Goal: Task Accomplishment & Management: Use online tool/utility

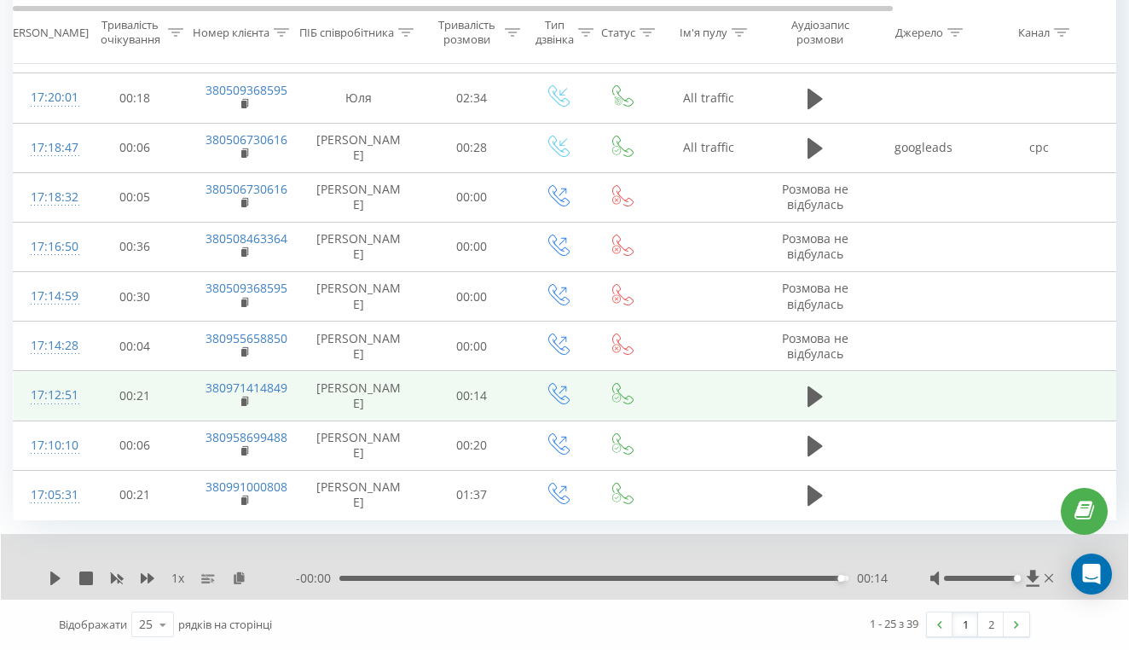
scroll to position [1088, 0]
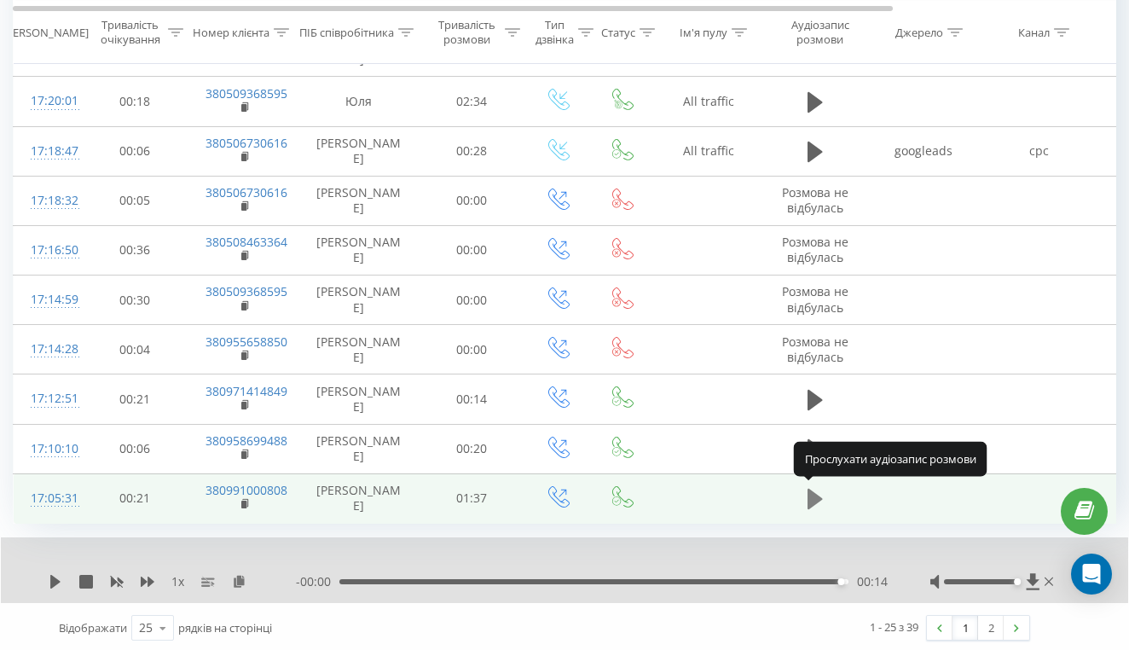
click at [814, 496] on icon at bounding box center [815, 499] width 15 height 20
click at [51, 577] on icon at bounding box center [55, 582] width 10 height 14
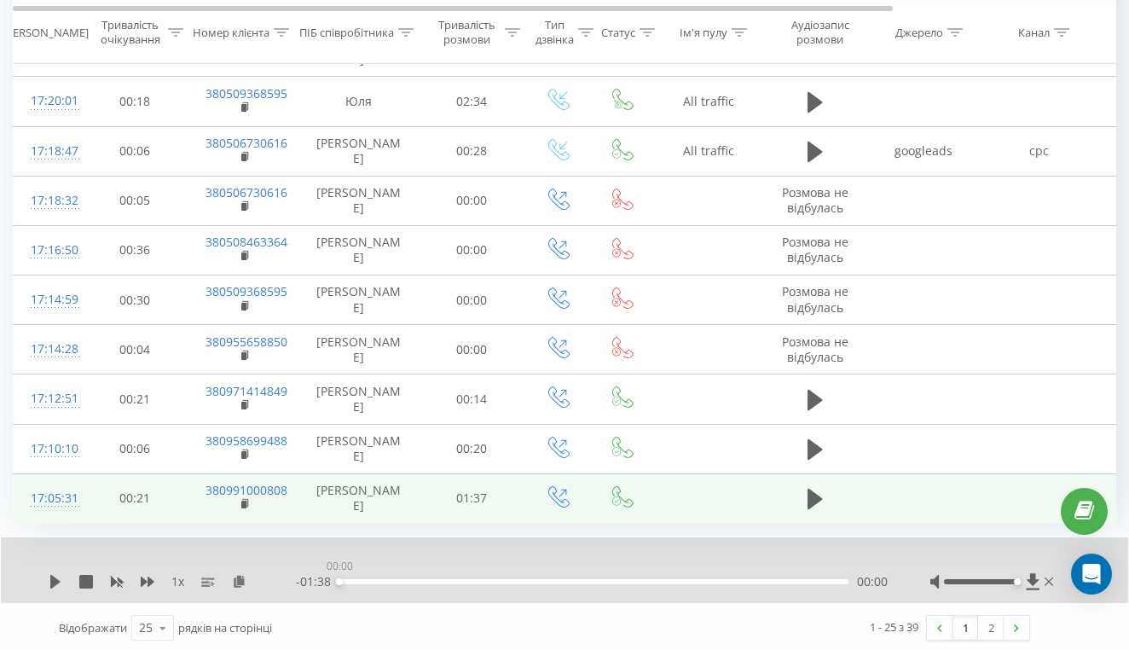
drag, startPoint x: 848, startPoint y: 579, endPoint x: 317, endPoint y: 566, distance: 530.6
click at [317, 568] on div "1 x - 01:38 00:00 00:00" at bounding box center [564, 570] width 1127 height 66
click at [55, 577] on icon at bounding box center [55, 582] width 10 height 14
click at [238, 580] on icon at bounding box center [239, 581] width 14 height 12
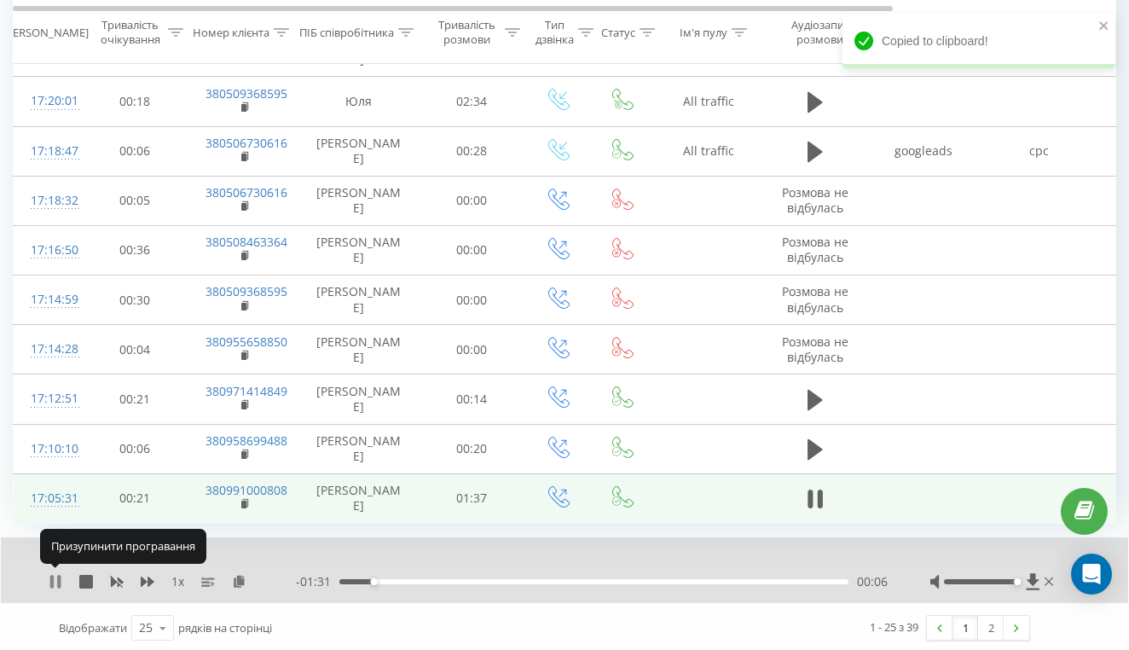
click at [53, 579] on icon at bounding box center [51, 582] width 3 height 14
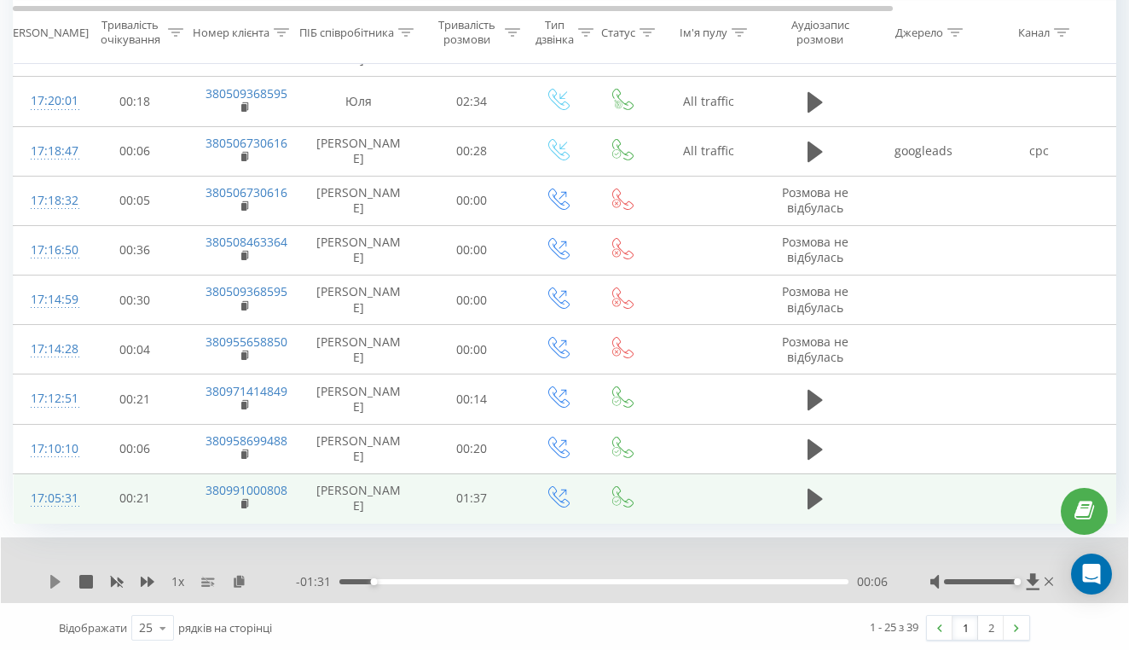
click at [58, 579] on icon at bounding box center [55, 582] width 10 height 14
drag, startPoint x: 847, startPoint y: 579, endPoint x: 490, endPoint y: 584, distance: 357.4
click at [490, 584] on div "- 01:09 00:28 00:28" at bounding box center [592, 581] width 592 height 17
click at [55, 580] on icon at bounding box center [55, 582] width 10 height 14
drag, startPoint x: 849, startPoint y: 579, endPoint x: 327, endPoint y: 591, distance: 521.2
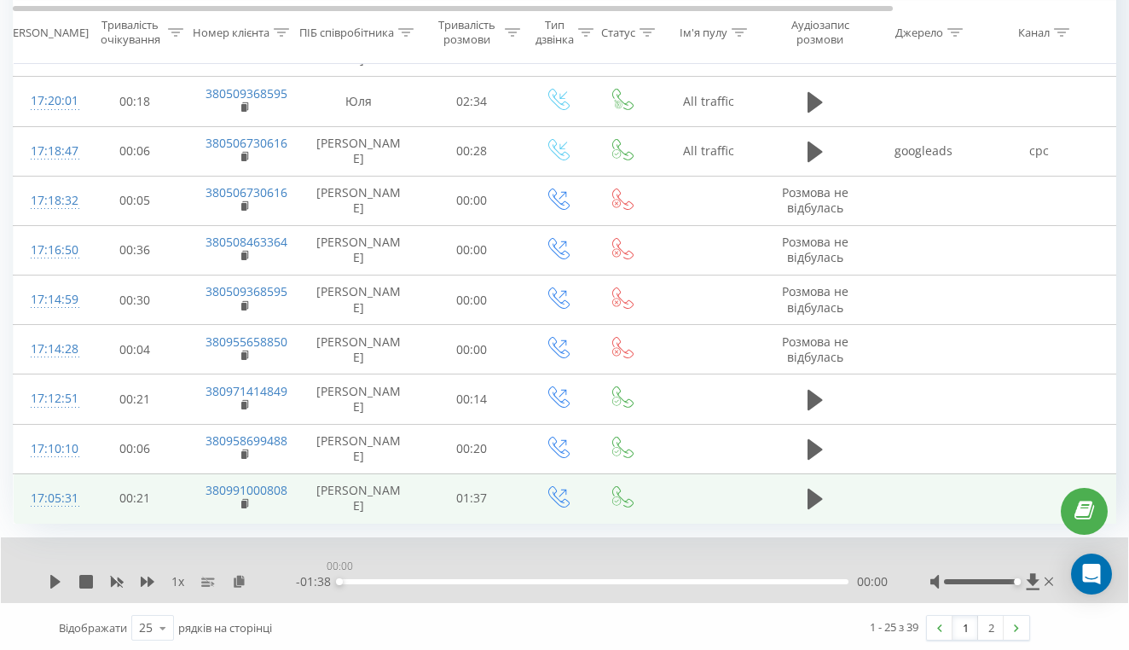
click at [327, 591] on div "1 x - 01:38 00:00 00:00" at bounding box center [564, 570] width 1127 height 66
click at [56, 578] on icon at bounding box center [55, 582] width 10 height 14
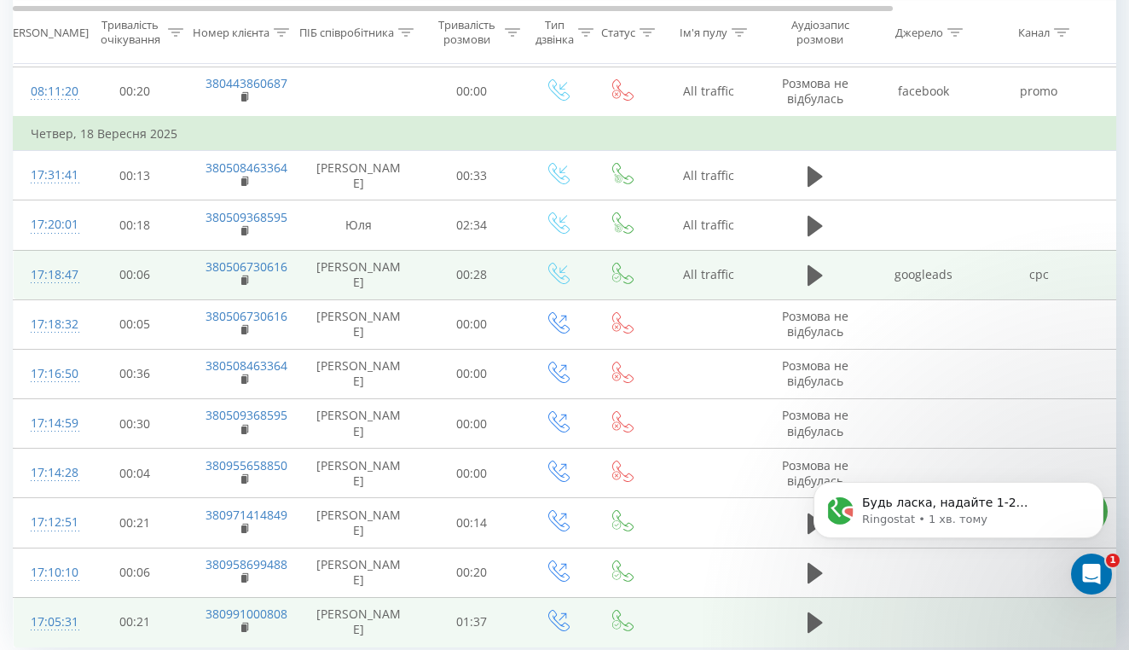
scroll to position [953, 0]
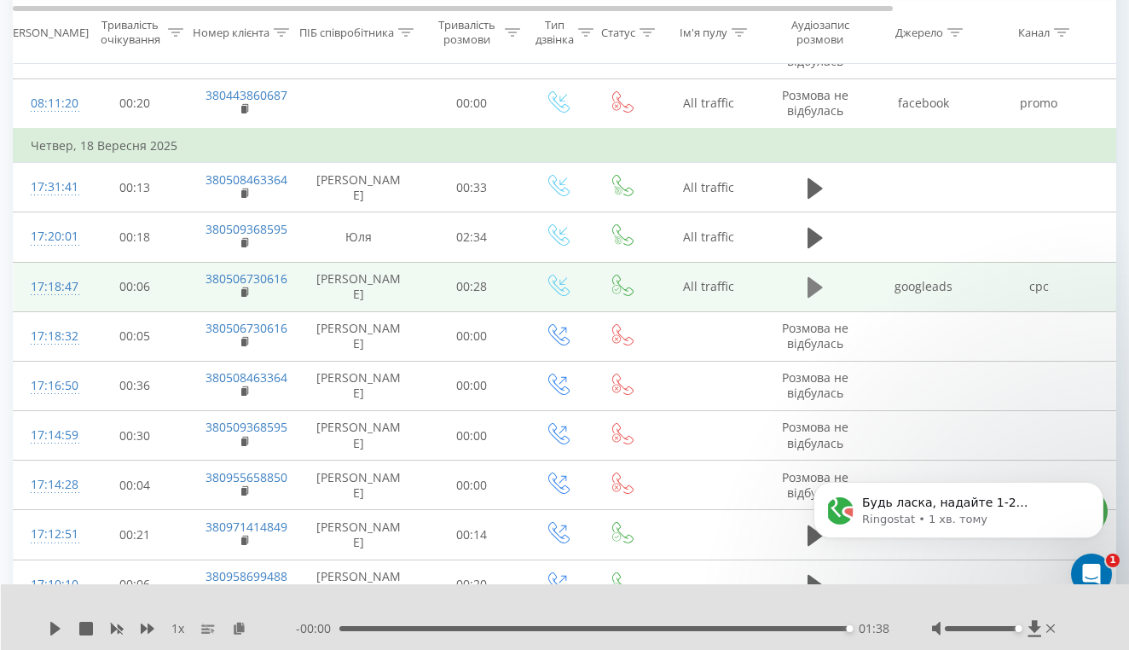
click at [811, 286] on icon at bounding box center [815, 287] width 15 height 20
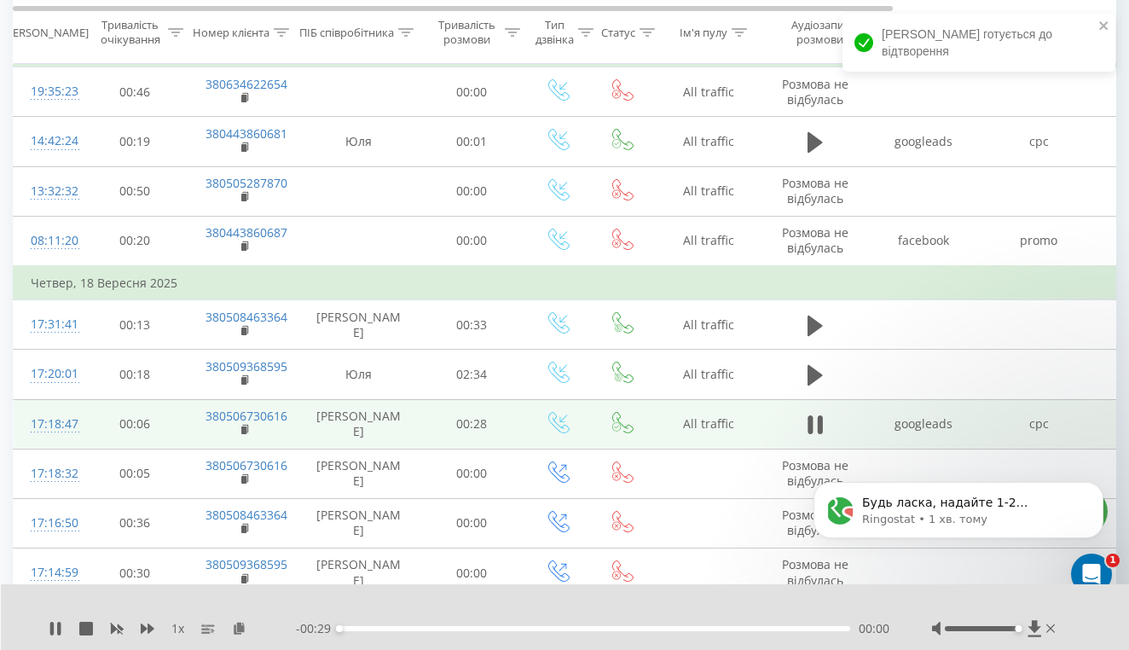
scroll to position [800, 0]
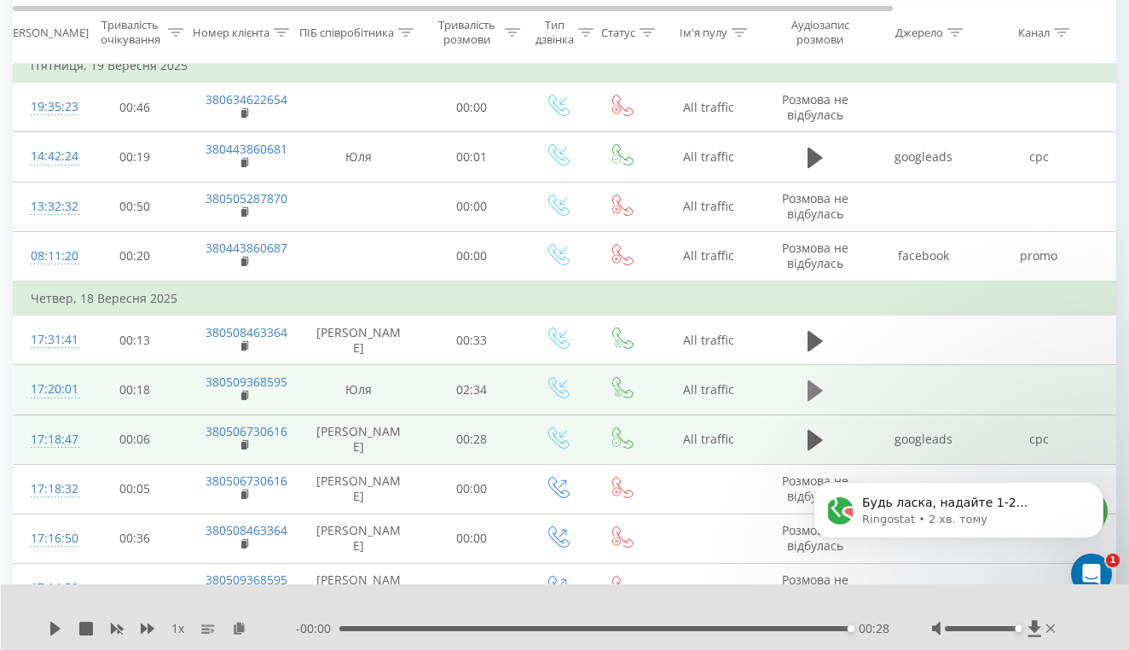
click at [817, 390] on icon at bounding box center [815, 390] width 15 height 20
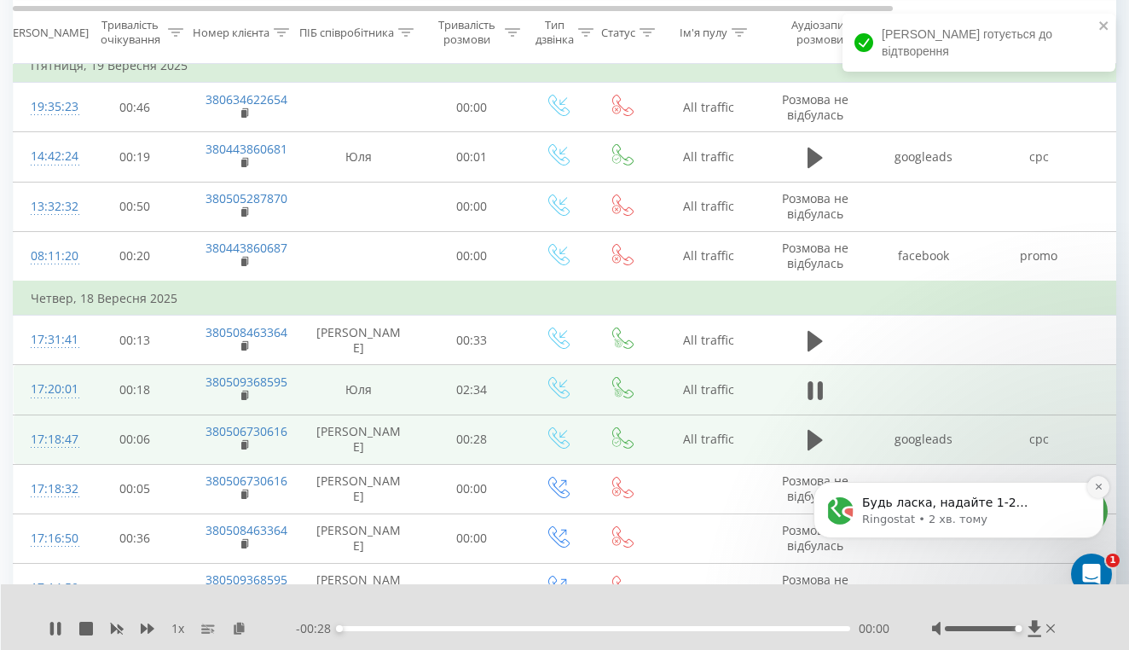
click at [1099, 490] on icon "Dismiss notification" at bounding box center [1098, 486] width 9 height 9
click at [1100, 487] on icon "Dismiss notification" at bounding box center [1098, 486] width 9 height 9
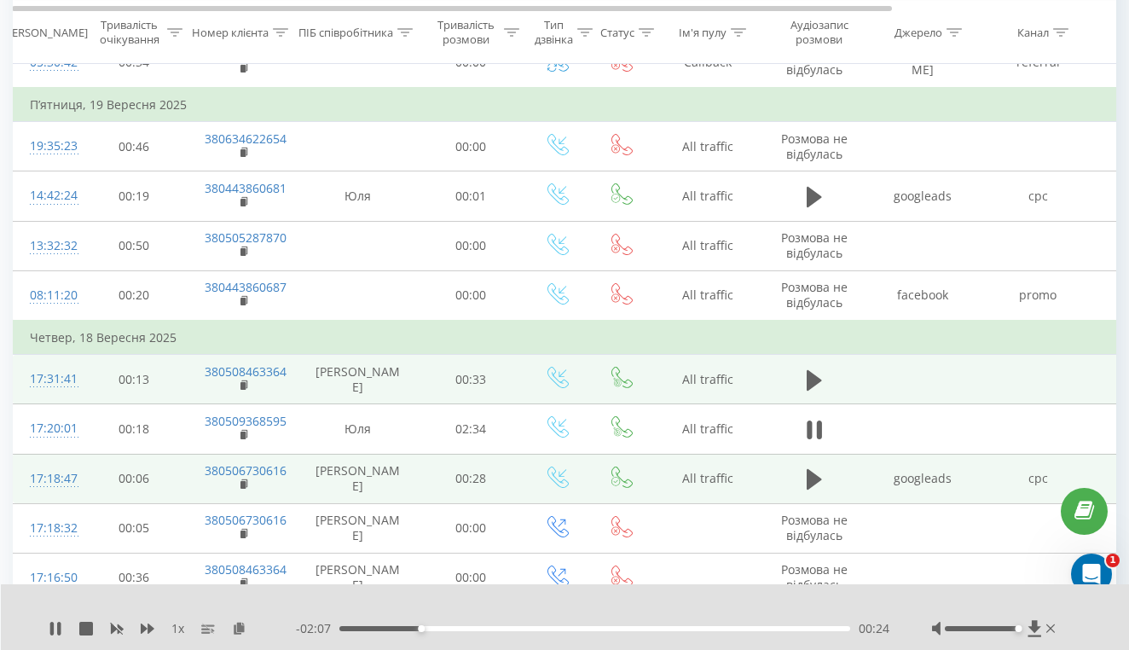
scroll to position [761, 0]
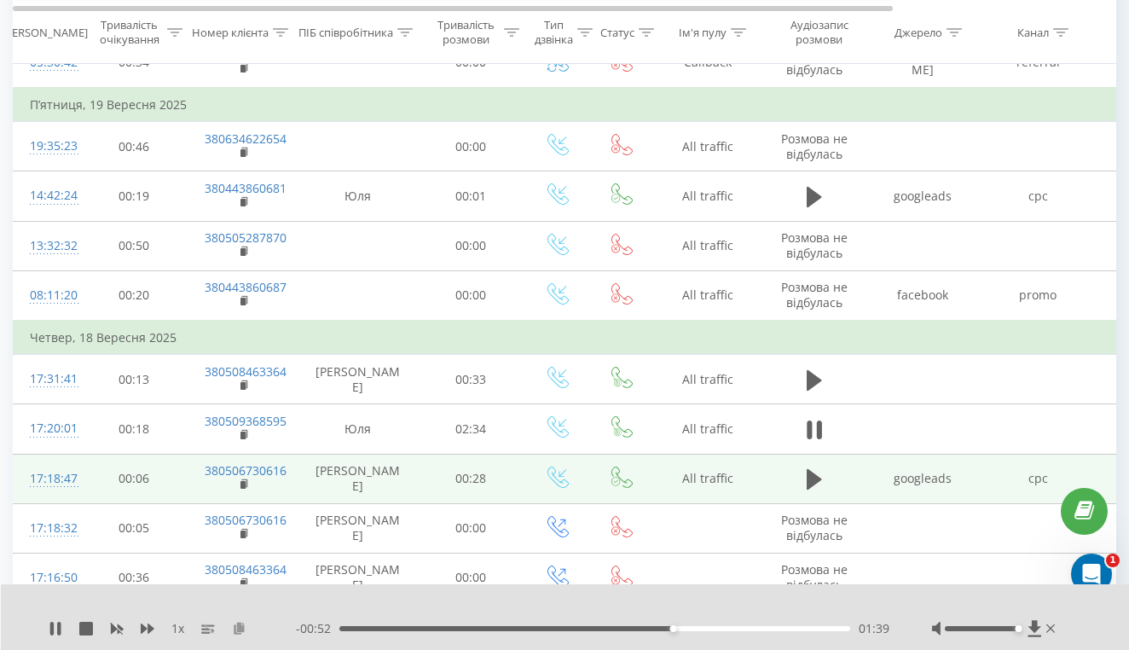
click at [238, 628] on icon at bounding box center [239, 628] width 14 height 12
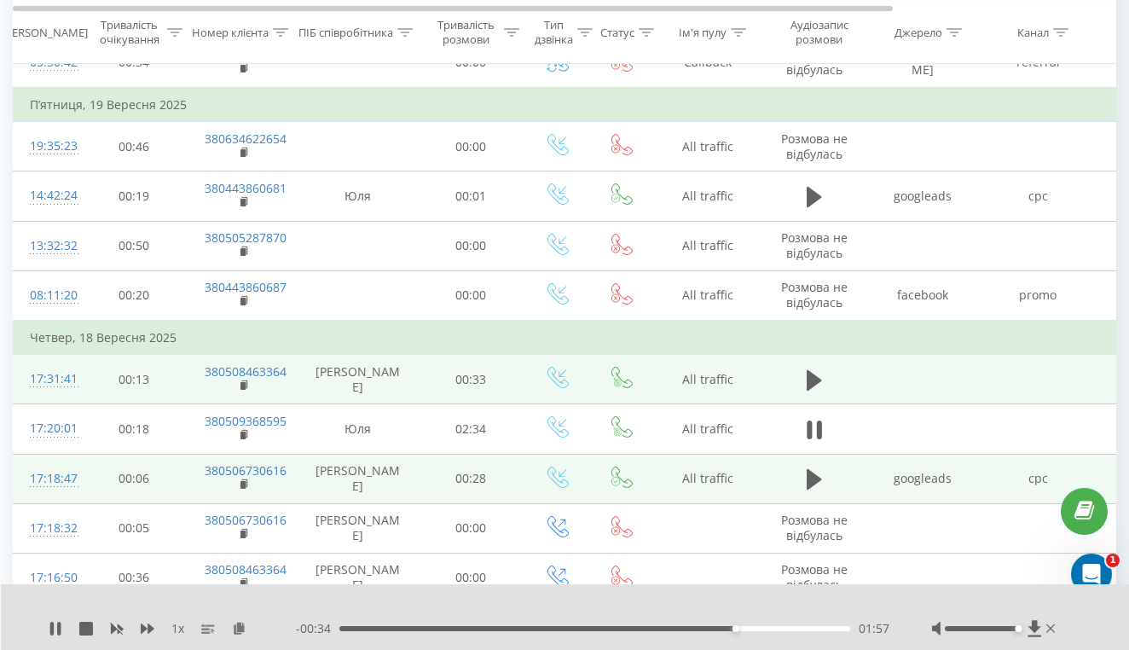
scroll to position [0, 0]
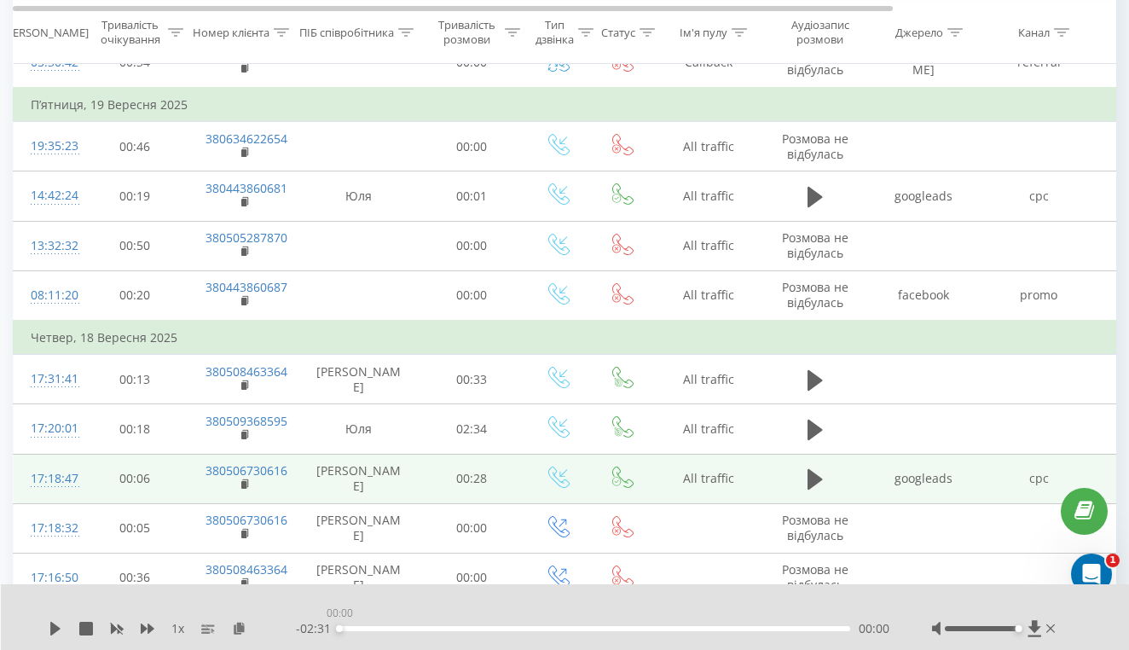
drag, startPoint x: 850, startPoint y: 630, endPoint x: 310, endPoint y: 633, distance: 540.7
click at [310, 633] on div "- 02:31 00:00 00:00" at bounding box center [593, 628] width 594 height 17
click at [53, 630] on icon at bounding box center [55, 629] width 10 height 14
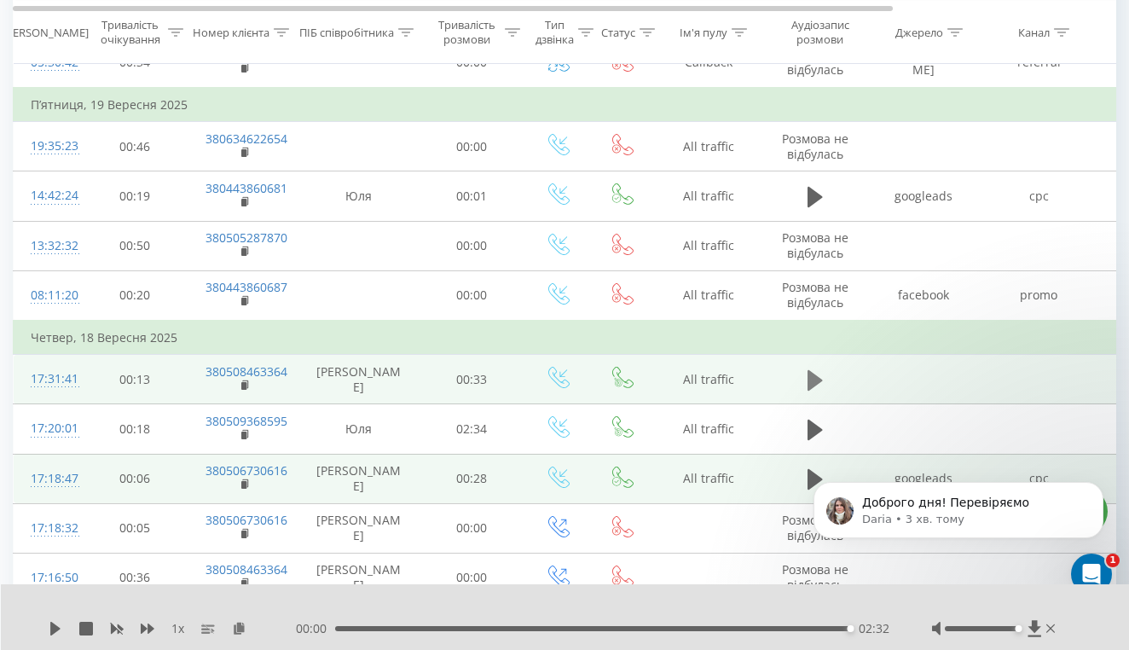
click at [810, 379] on icon at bounding box center [815, 379] width 15 height 20
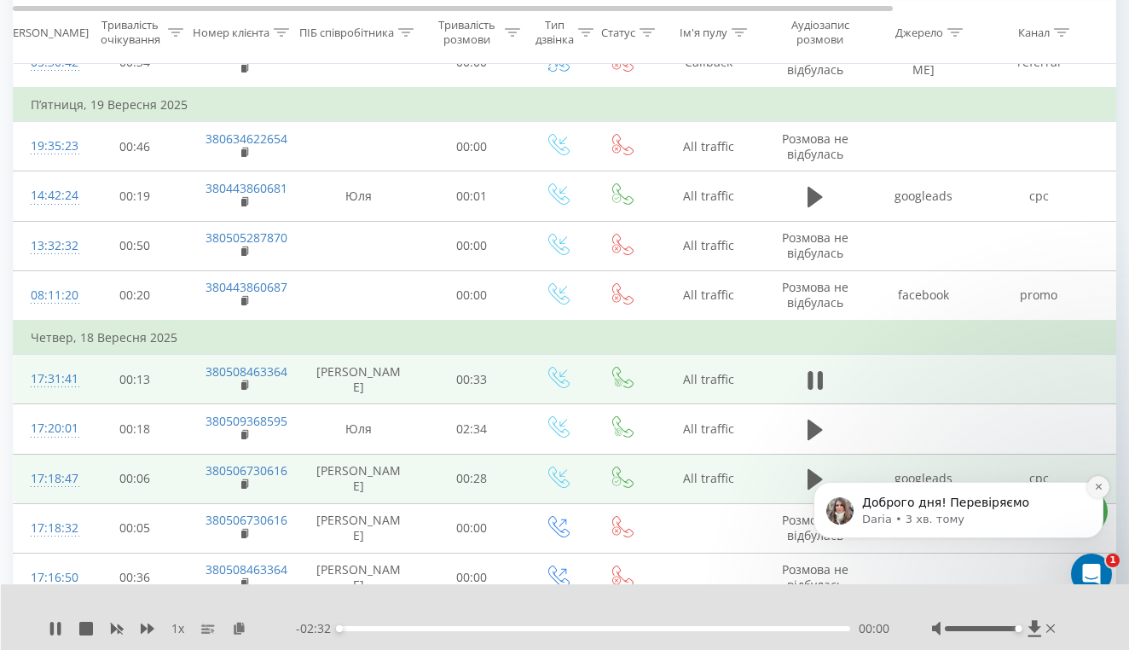
click at [1098, 490] on icon "Dismiss notification" at bounding box center [1098, 486] width 9 height 9
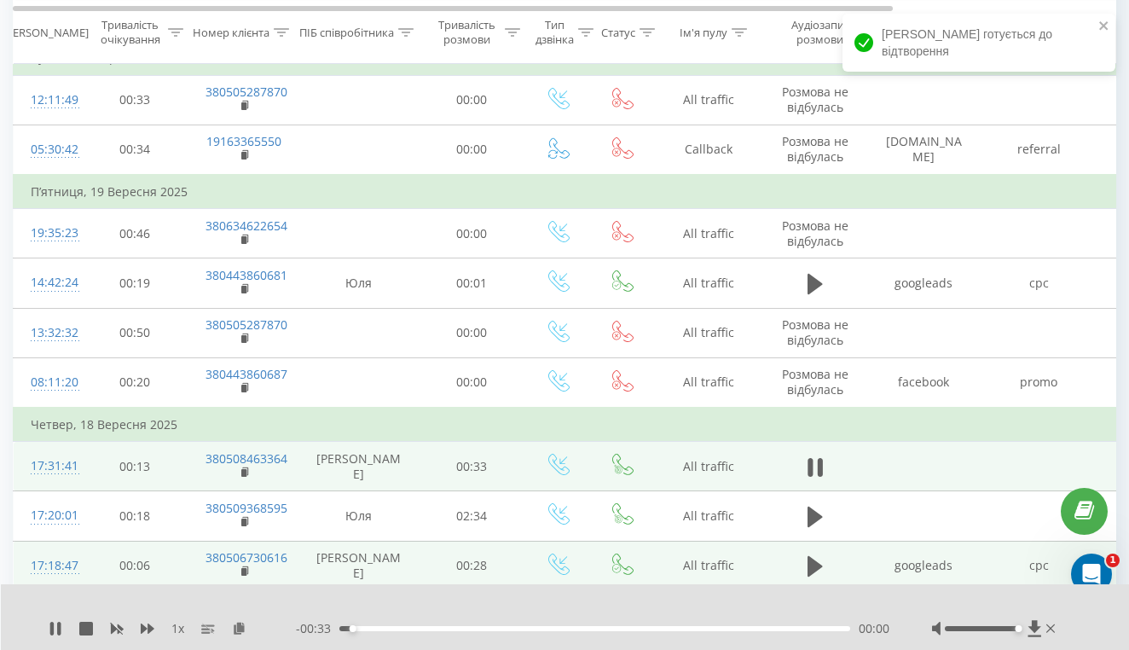
scroll to position [675, 0]
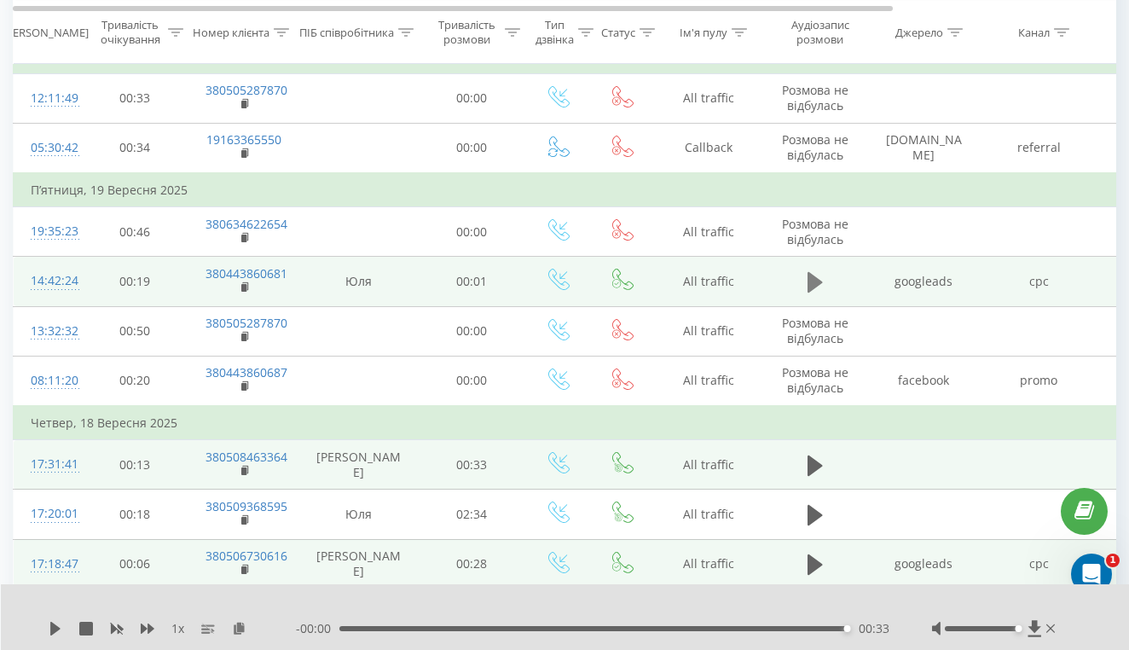
click at [813, 283] on icon at bounding box center [815, 282] width 15 height 20
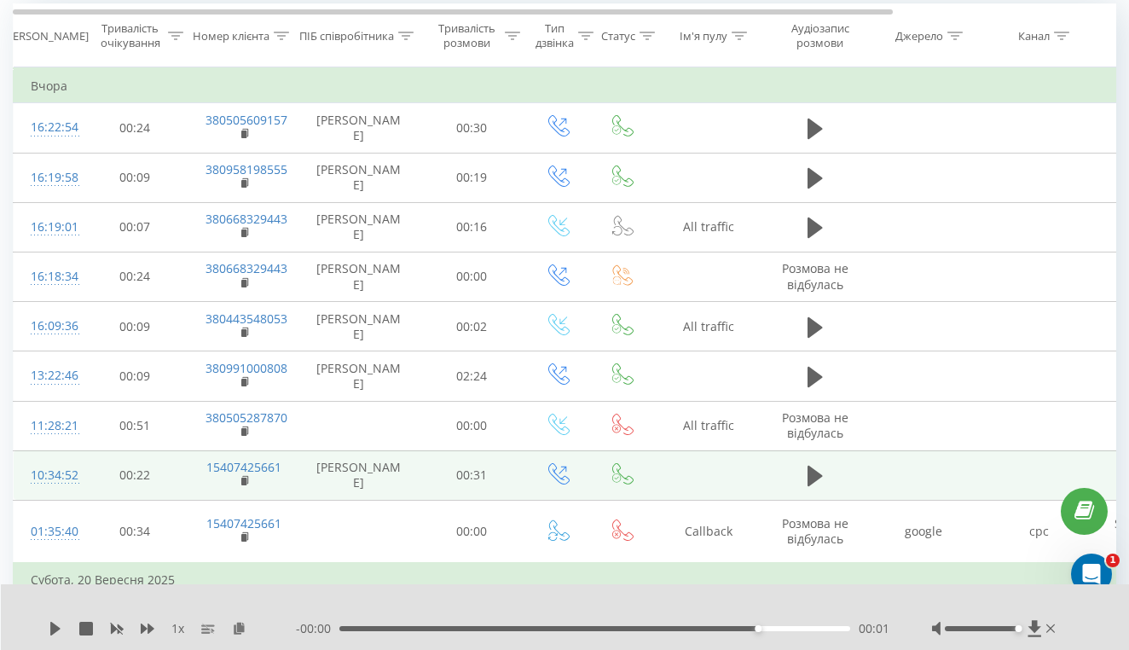
scroll to position [0, 0]
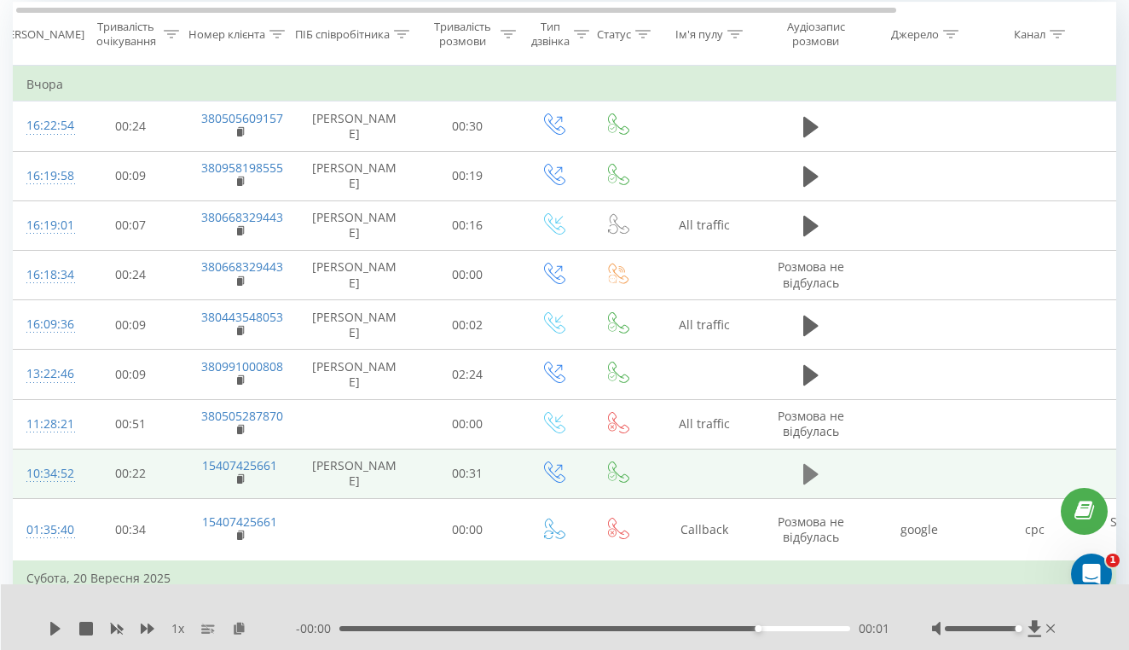
click at [814, 484] on icon at bounding box center [810, 474] width 15 height 20
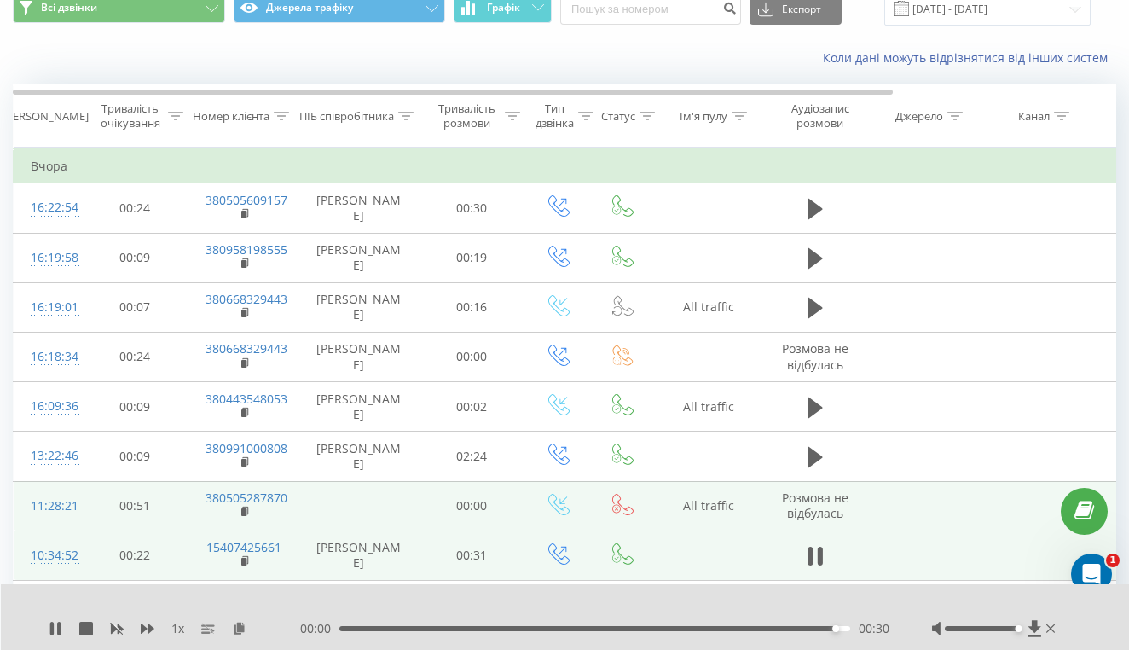
scroll to position [70, 0]
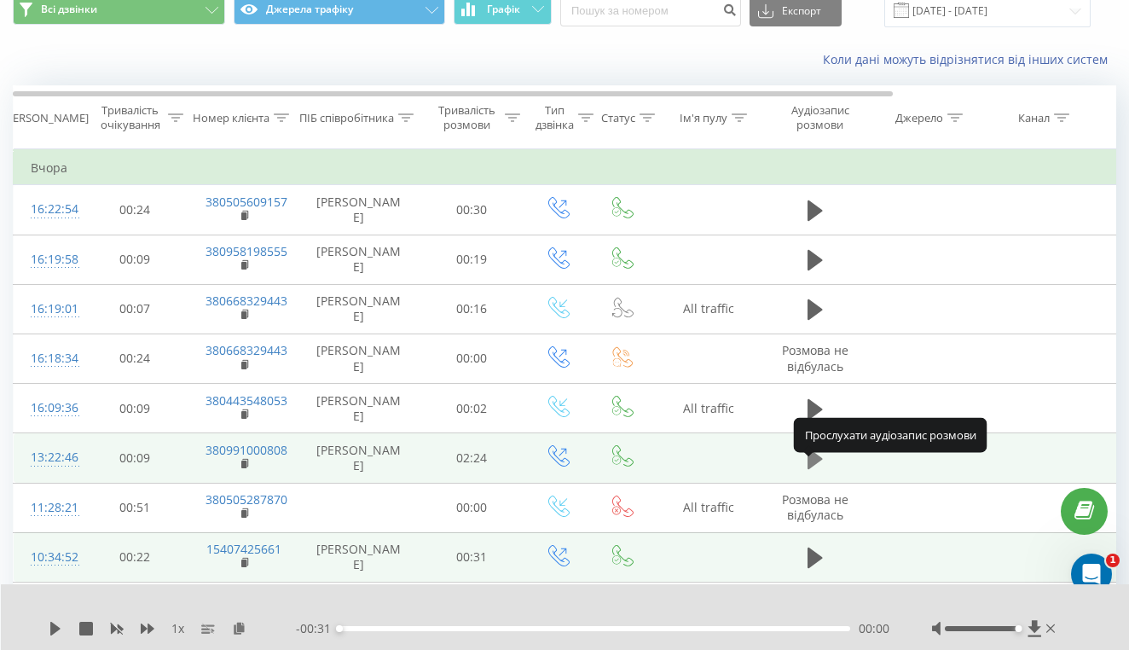
click at [819, 471] on icon at bounding box center [815, 459] width 15 height 24
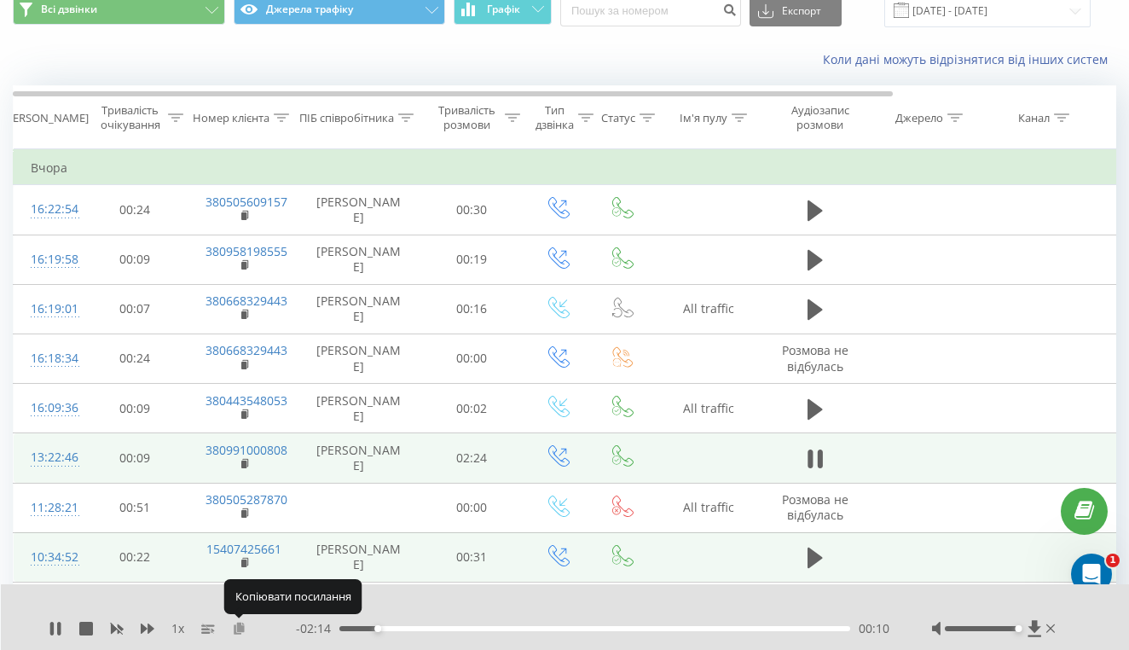
click at [237, 628] on icon at bounding box center [239, 628] width 14 height 12
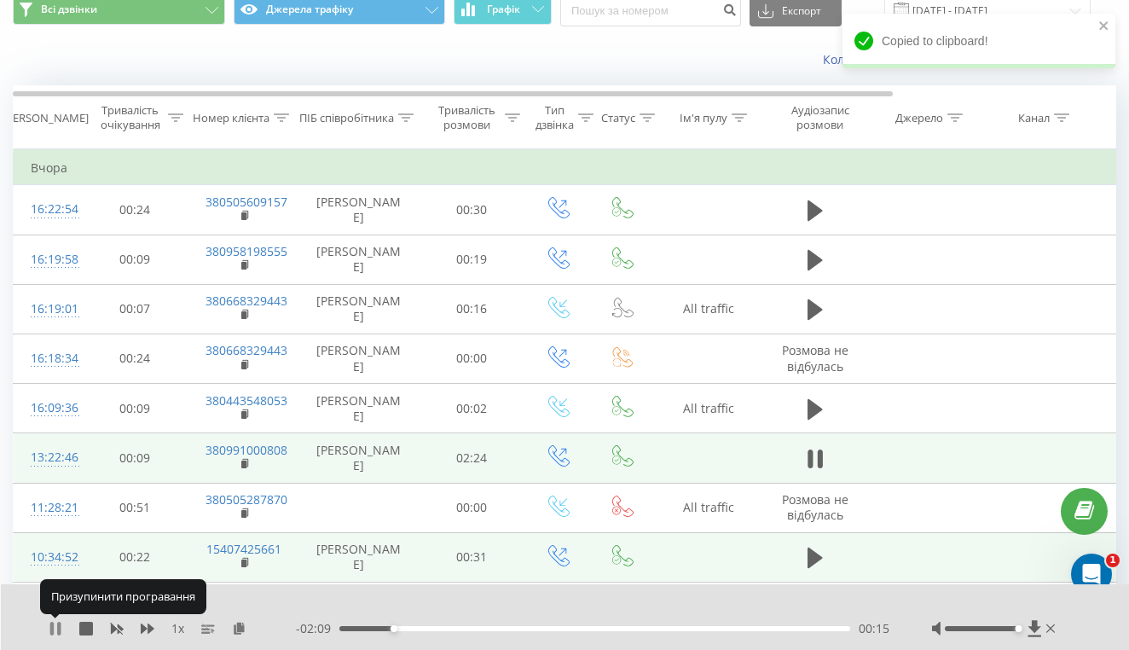
click at [57, 633] on icon at bounding box center [56, 629] width 14 height 14
click at [56, 629] on icon at bounding box center [55, 629] width 10 height 14
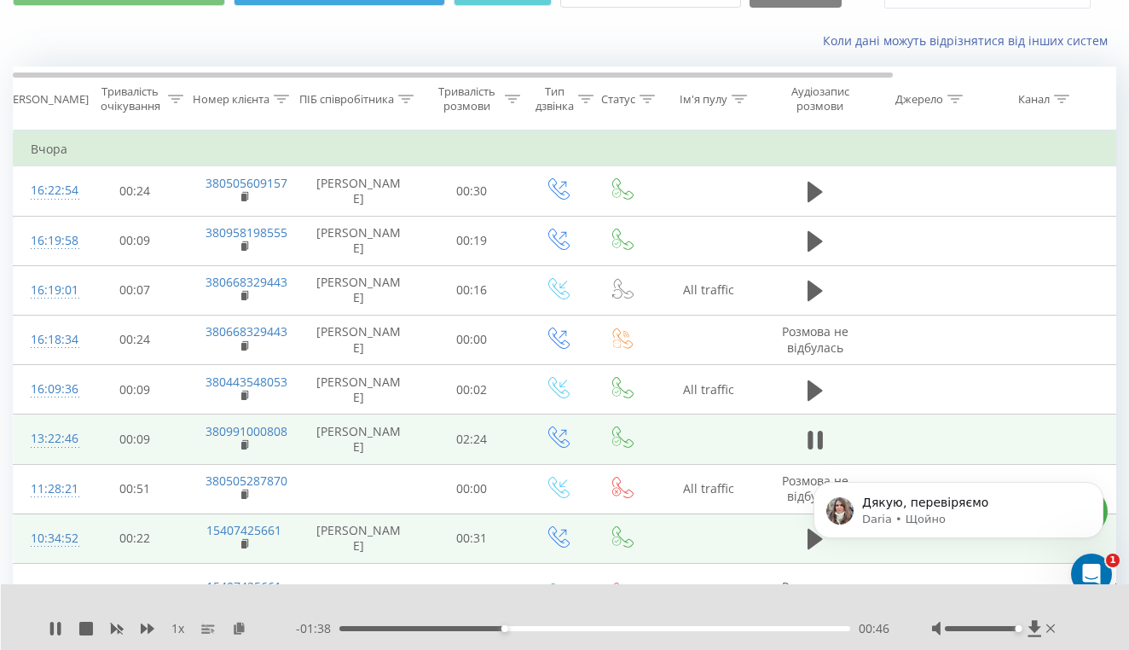
scroll to position [0, 0]
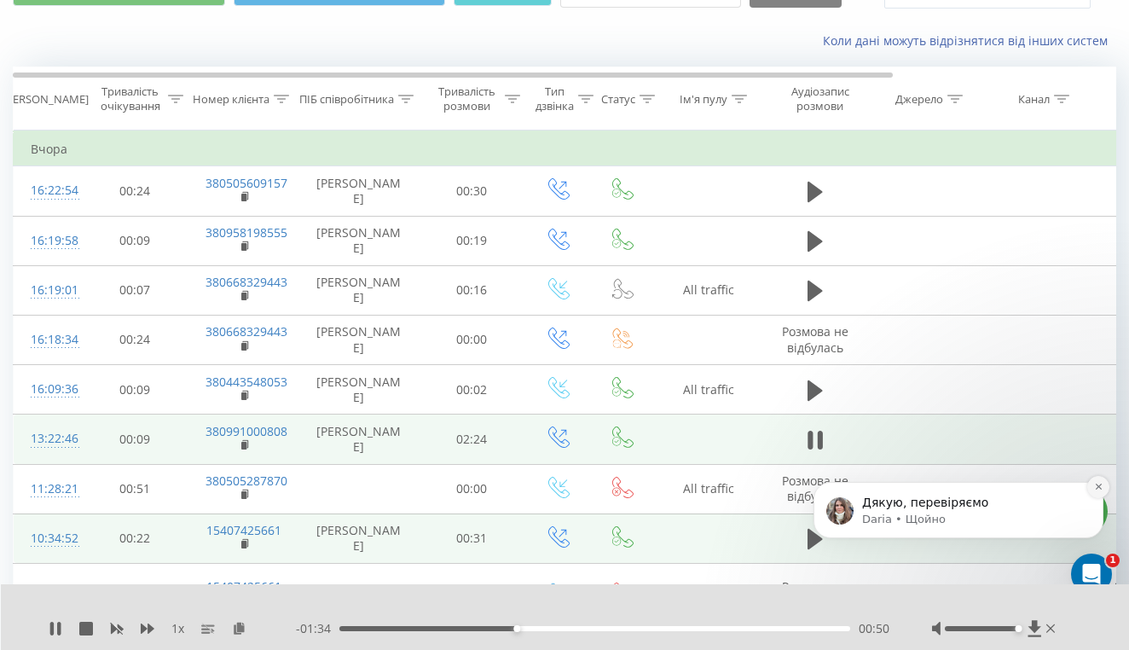
click at [1095, 490] on icon "Dismiss notification" at bounding box center [1098, 486] width 9 height 9
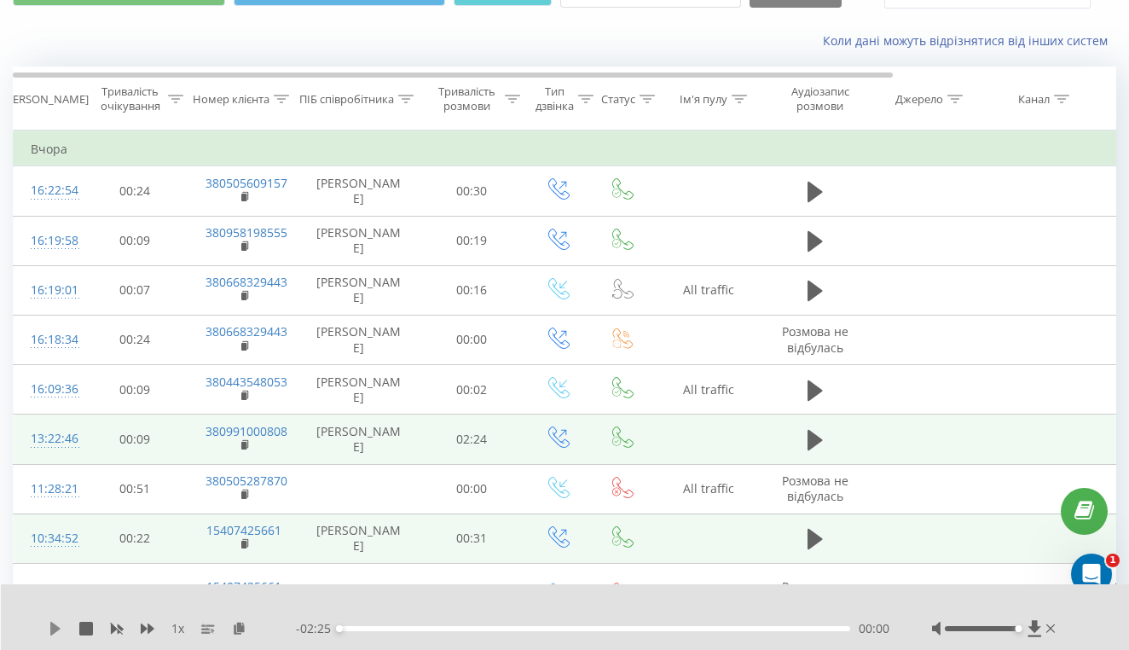
click at [54, 631] on icon at bounding box center [55, 629] width 10 height 14
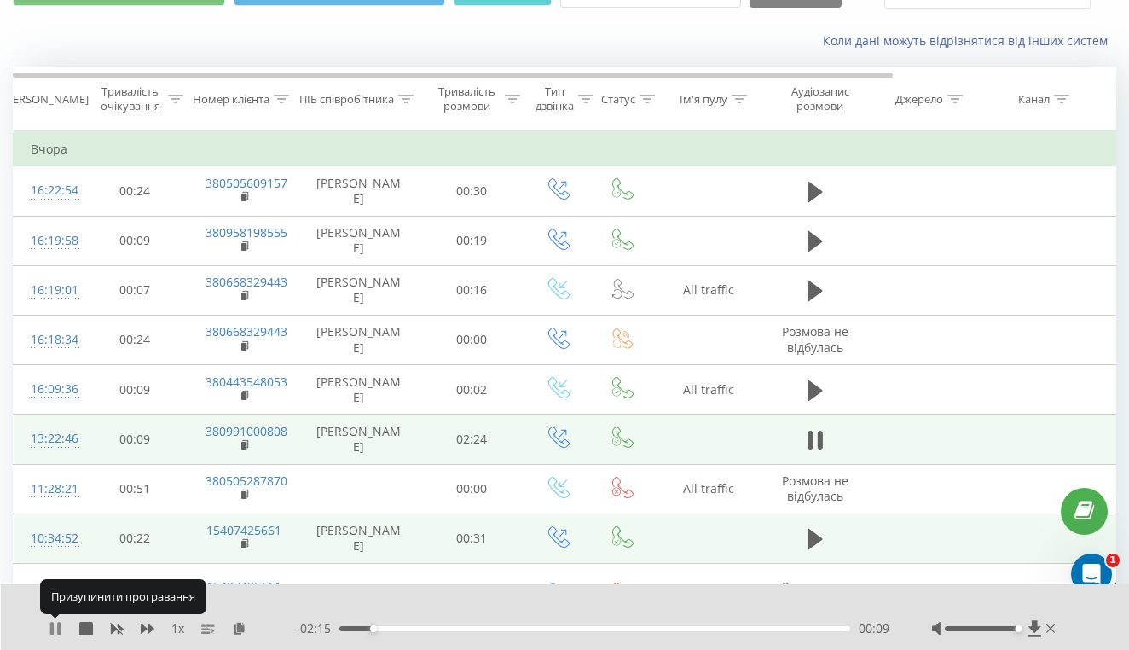
click at [55, 629] on icon at bounding box center [56, 629] width 14 height 14
click at [55, 628] on icon at bounding box center [55, 629] width 10 height 14
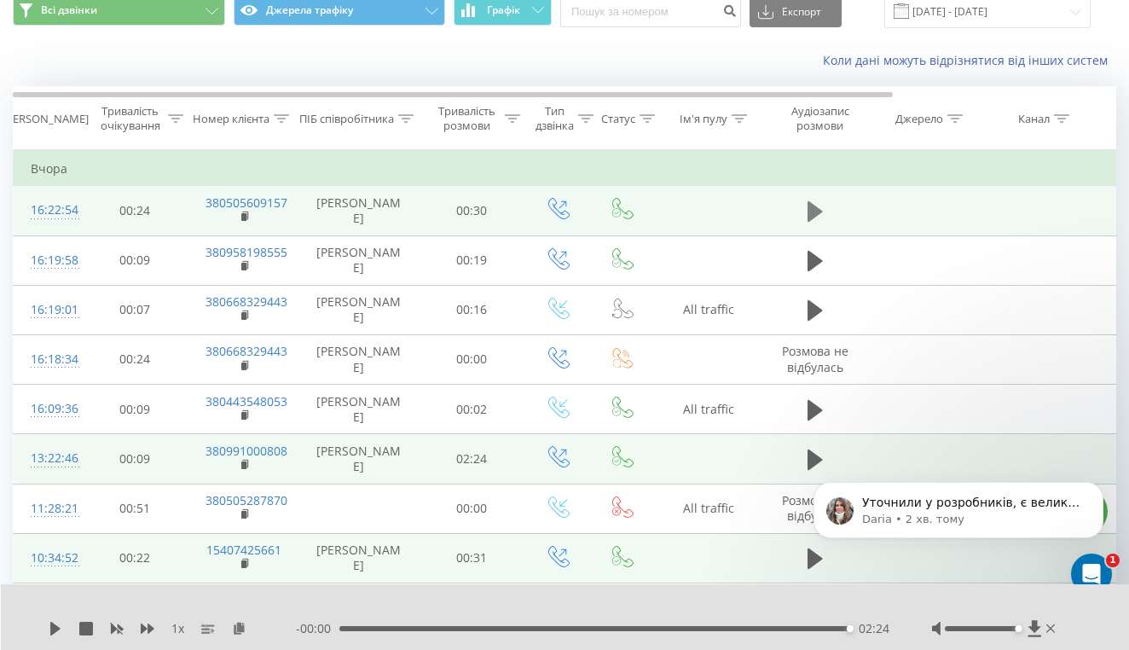
click at [817, 222] on icon at bounding box center [815, 211] width 15 height 20
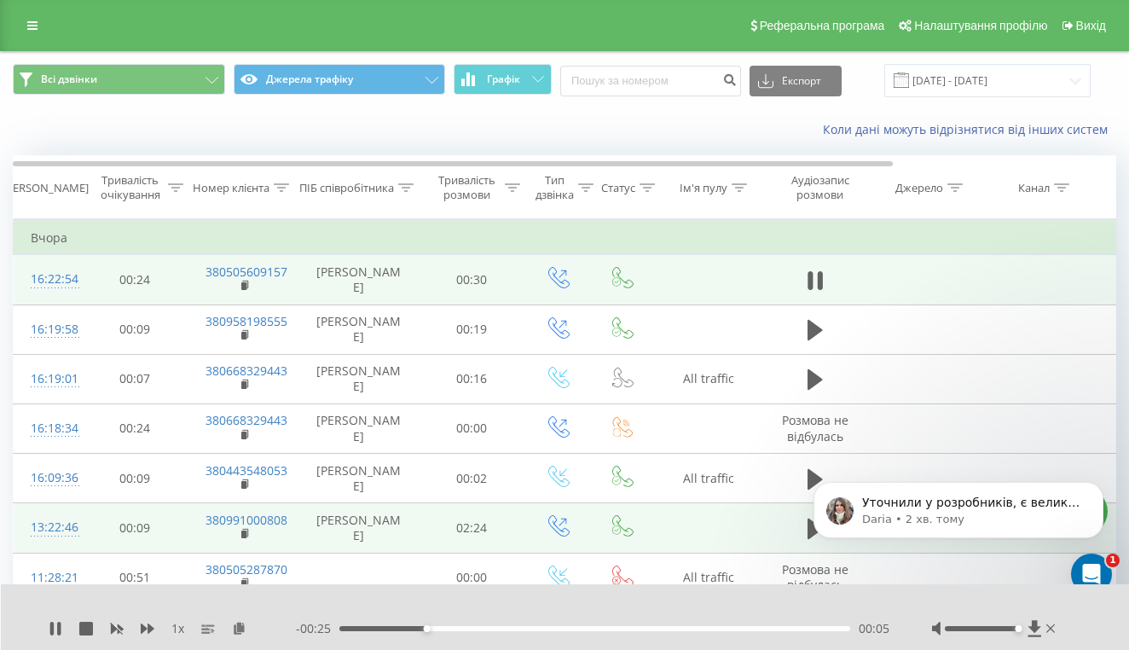
click at [388, 629] on div "00:05" at bounding box center [594, 628] width 511 height 5
drag, startPoint x: 387, startPoint y: 628, endPoint x: 330, endPoint y: 624, distance: 57.2
click at [330, 624] on div "- 00:29 00:00 00:00" at bounding box center [593, 628] width 594 height 17
